Goal: Navigation & Orientation: Understand site structure

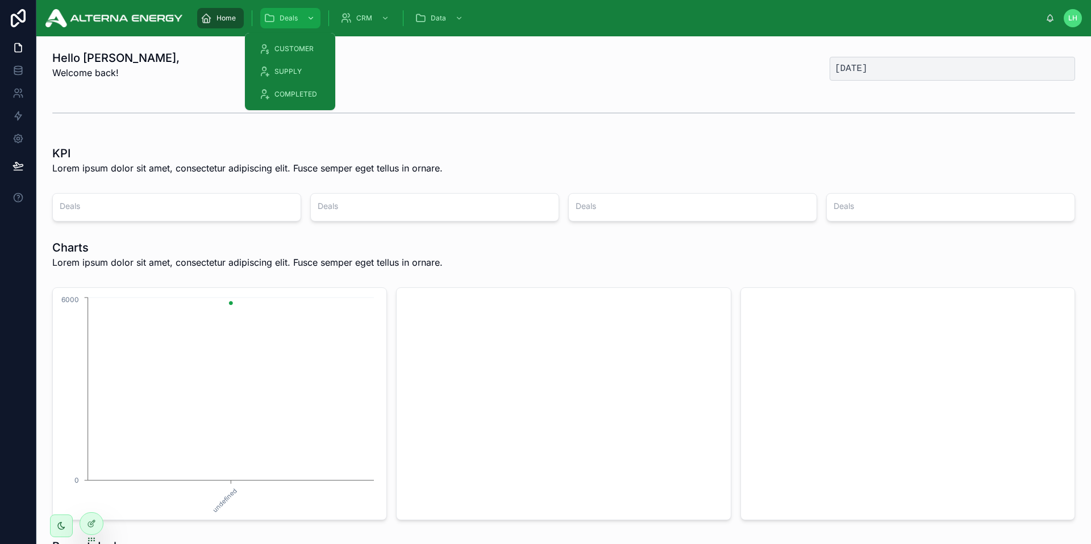
click at [298, 22] on div "Deals" at bounding box center [290, 18] width 53 height 18
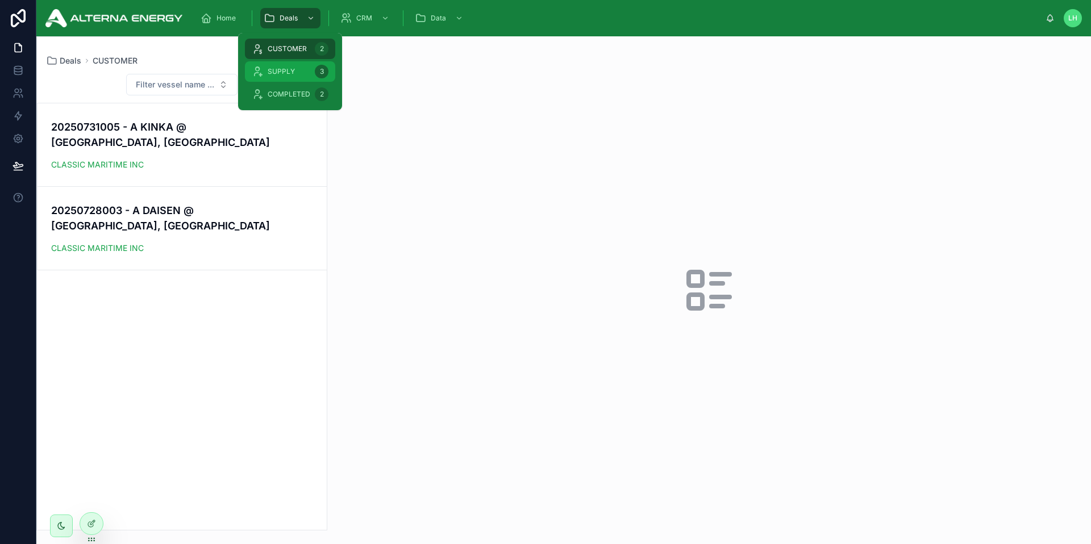
click at [289, 72] on span "SUPPLY" at bounding box center [281, 71] width 27 height 9
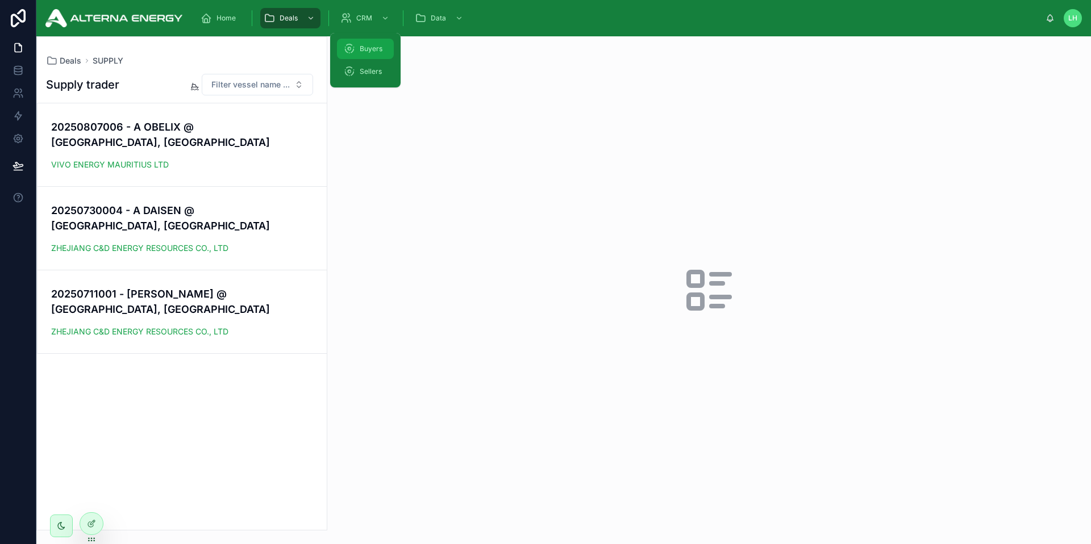
click at [367, 49] on span "Buyers" at bounding box center [371, 48] width 23 height 9
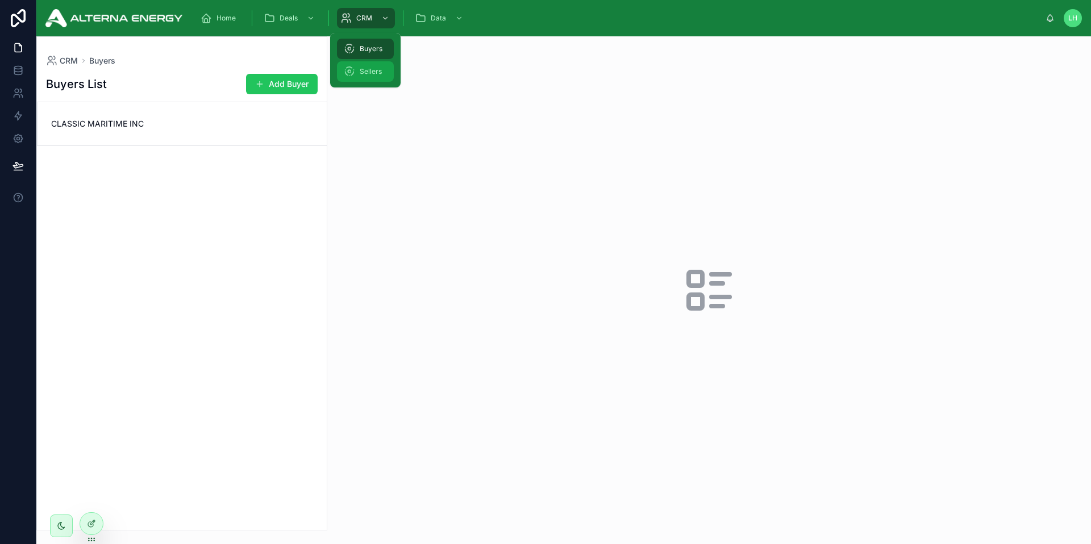
click at [376, 74] on span "Sellers" at bounding box center [371, 71] width 22 height 9
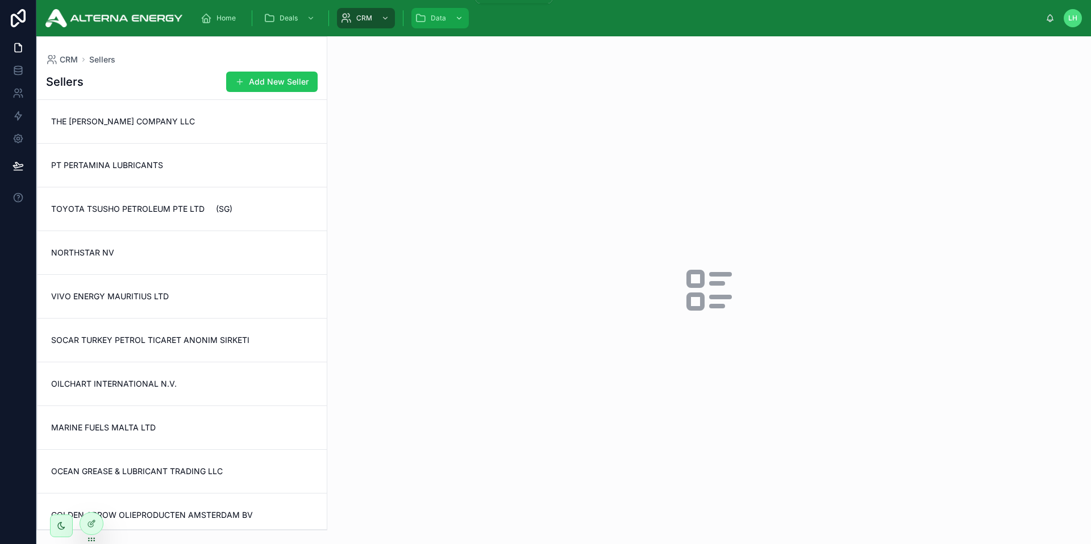
click at [419, 23] on icon "scrollable content" at bounding box center [420, 18] width 11 height 11
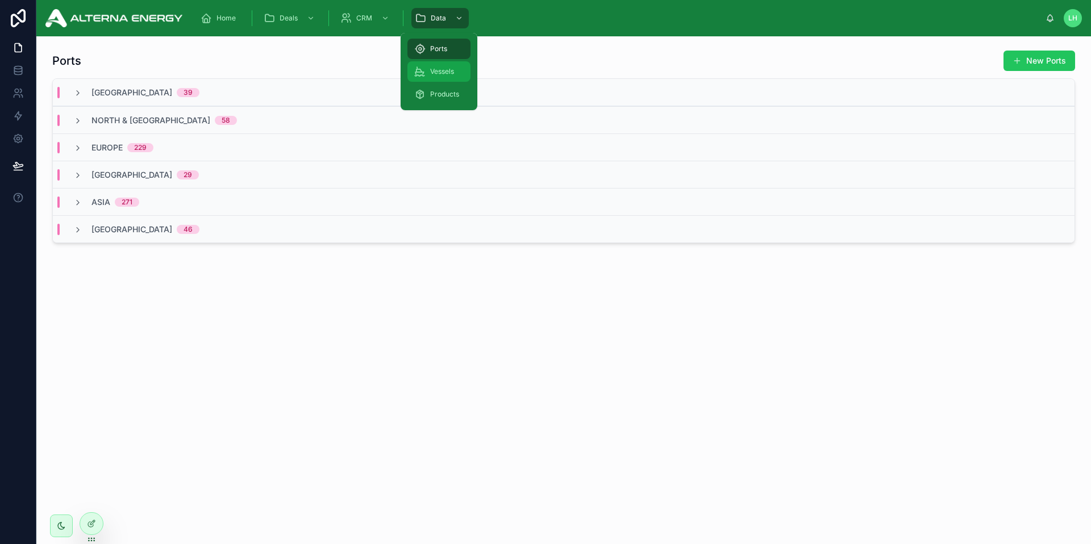
click at [430, 71] on span "Vessels" at bounding box center [442, 71] width 24 height 9
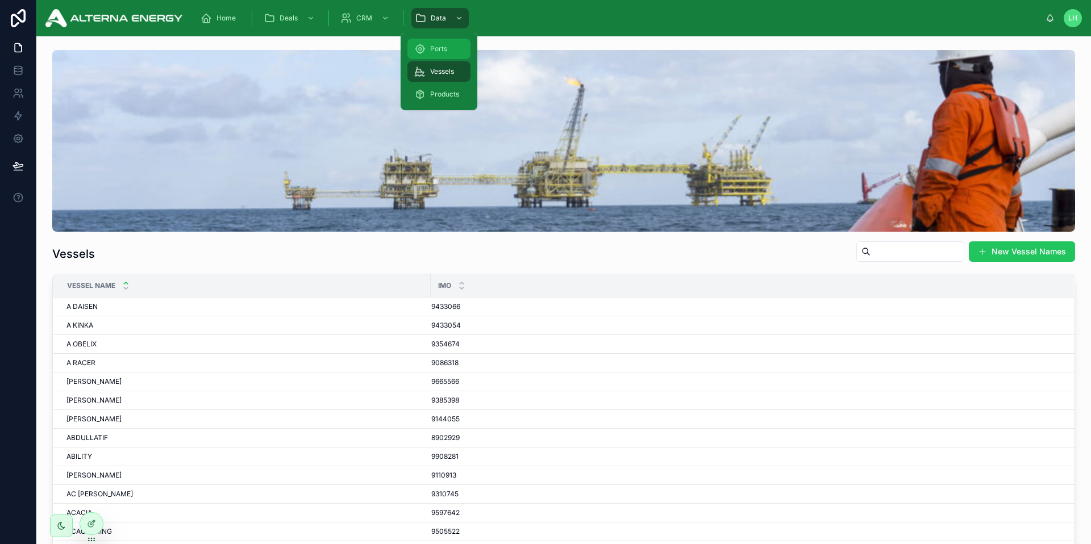
click at [426, 56] on div "Ports" at bounding box center [438, 49] width 49 height 18
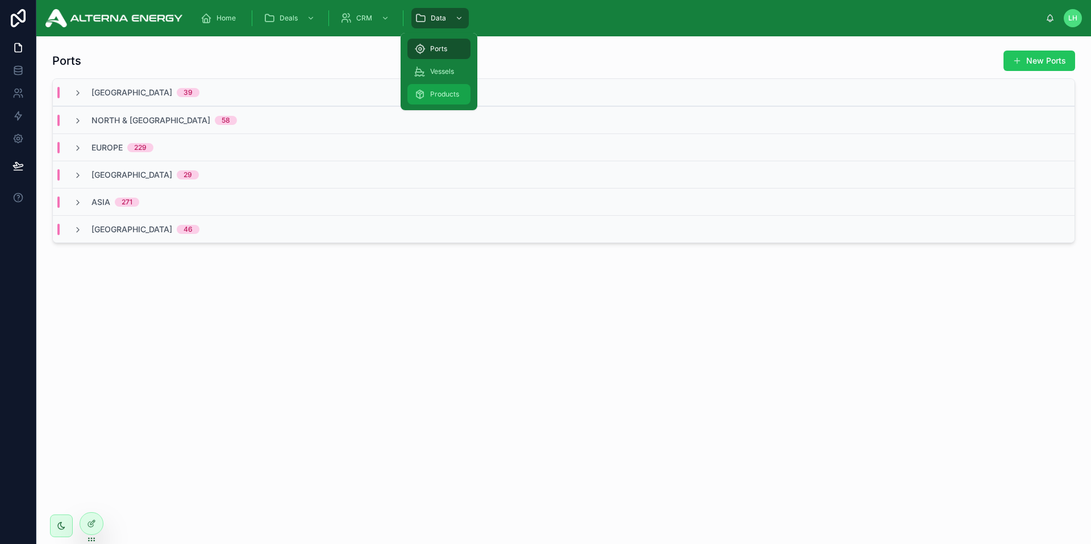
click at [435, 100] on div "Products" at bounding box center [438, 94] width 49 height 18
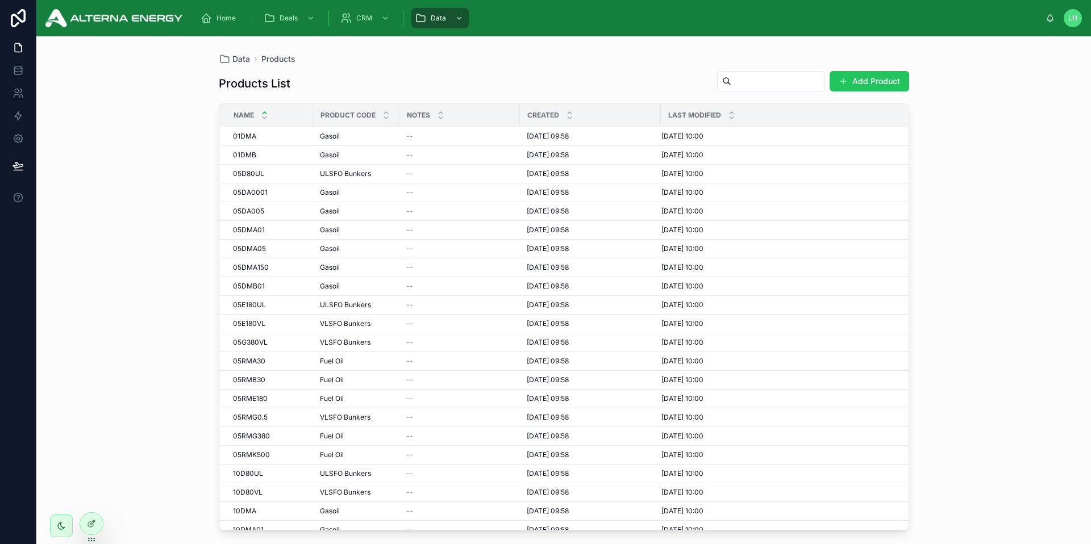
click at [340, 66] on div "Products List Add Product Name Product Code Notes Created Last Modified 01DMA 0…" at bounding box center [564, 297] width 691 height 467
click at [128, 24] on img at bounding box center [113, 18] width 137 height 18
